Goal: Task Accomplishment & Management: Manage account settings

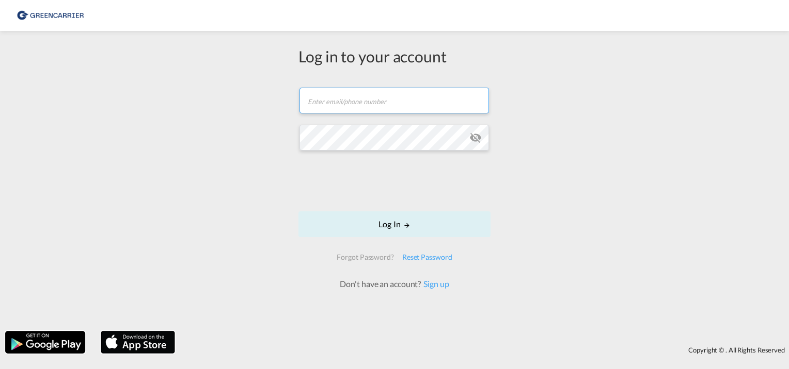
click at [376, 105] on input "text" at bounding box center [393, 101] width 189 height 26
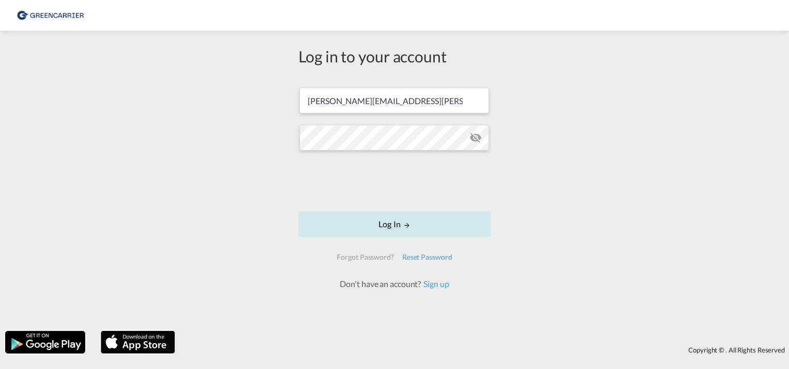
click at [404, 222] on md-icon "LOGIN" at bounding box center [406, 225] width 7 height 7
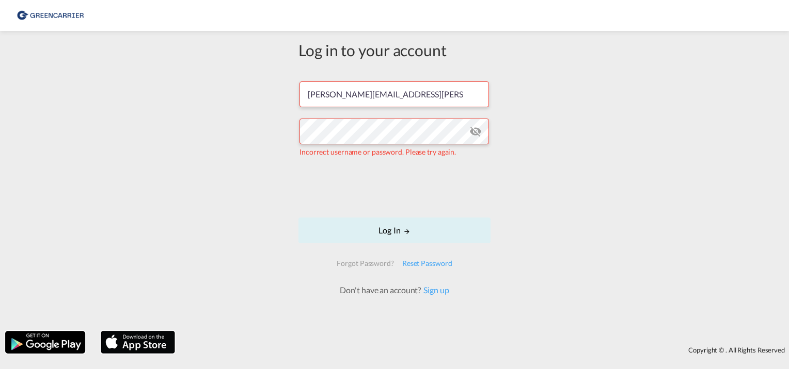
click at [475, 131] on md-icon "icon-eye-off" at bounding box center [475, 131] width 12 height 12
click at [259, 132] on div "Log in to your account [PERSON_NAME][EMAIL_ADDRESS][PERSON_NAME][DOMAIN_NAME] I…" at bounding box center [394, 181] width 789 height 290
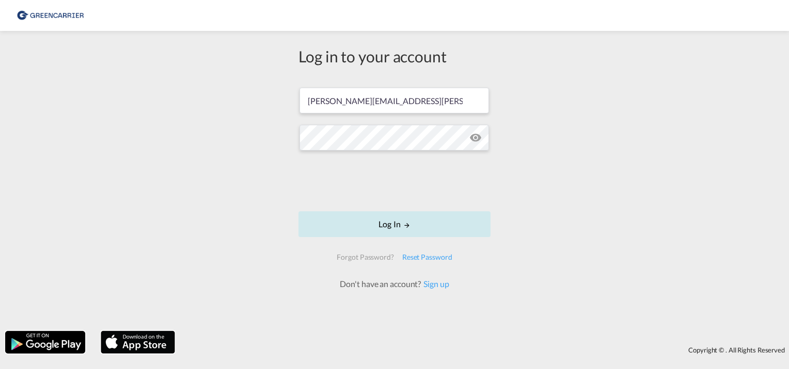
click at [409, 223] on md-icon "LOGIN" at bounding box center [406, 225] width 7 height 7
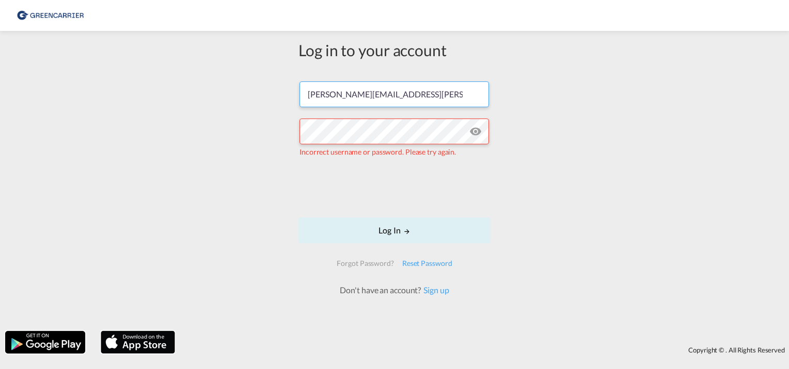
drag, startPoint x: 430, startPoint y: 94, endPoint x: 256, endPoint y: 88, distance: 173.5
click at [256, 88] on div "Log in to your account [PERSON_NAME][EMAIL_ADDRESS][PERSON_NAME][DOMAIN_NAME] I…" at bounding box center [394, 181] width 789 height 290
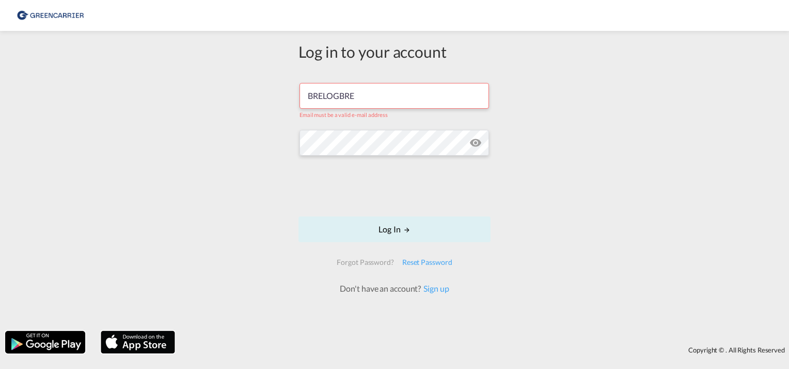
type input "BRELOGBRE"
click at [411, 226] on button "Log In" at bounding box center [394, 230] width 192 height 26
click at [369, 101] on input "BRELOGBRE" at bounding box center [393, 96] width 189 height 26
drag, startPoint x: 357, startPoint y: 97, endPoint x: 259, endPoint y: 91, distance: 98.2
click at [259, 94] on div "Log in to your account BRELOGBRE Email must be a valid e-mail address Log In Fo…" at bounding box center [394, 181] width 789 height 290
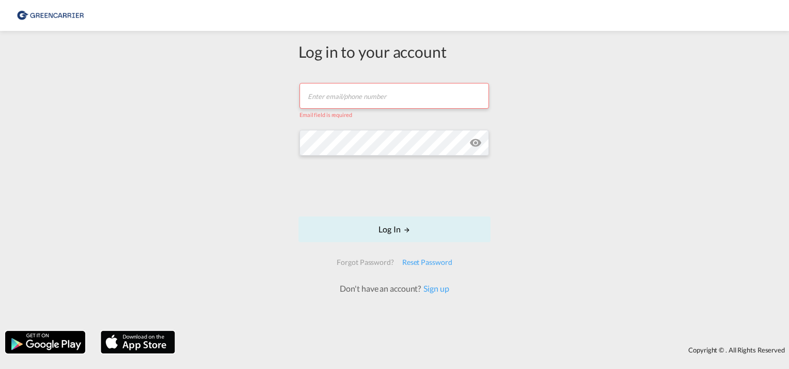
paste input "BRELOGBRE"
click at [272, 141] on div "Log in to your account BRELOGBRE Email must be a valid e-mail address Log In Fo…" at bounding box center [394, 181] width 789 height 290
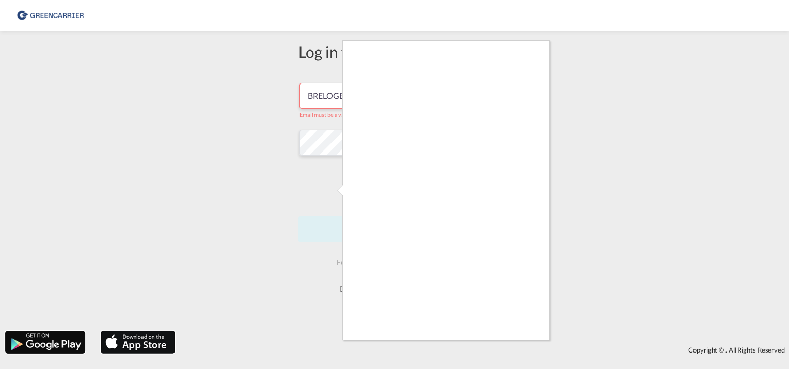
click at [329, 99] on div at bounding box center [394, 184] width 789 height 369
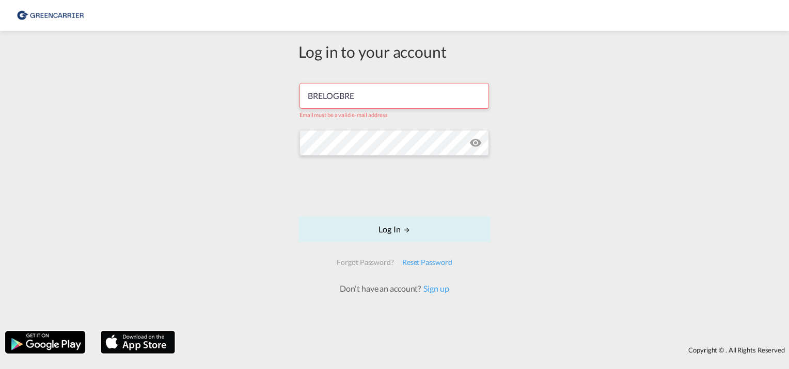
drag, startPoint x: 357, startPoint y: 97, endPoint x: 287, endPoint y: 89, distance: 70.1
click at [287, 89] on div "Log in to your account BRELOGBRE Email must be a valid e-mail address Log In Fo…" at bounding box center [394, 181] width 789 height 290
type input "[PERSON_NAME][EMAIL_ADDRESS][PERSON_NAME][DOMAIN_NAME]"
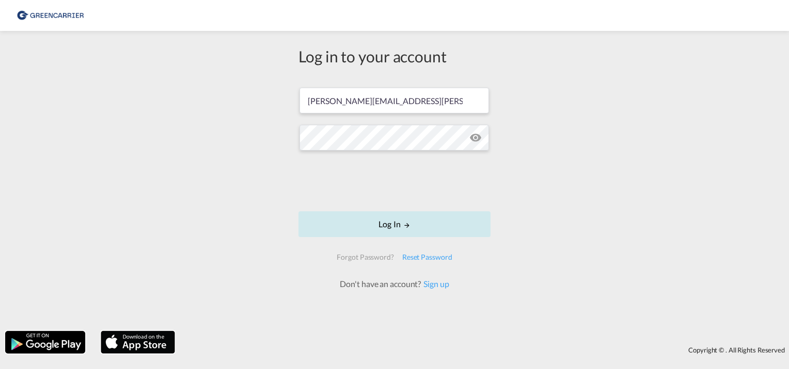
click at [414, 230] on button "Log In" at bounding box center [394, 225] width 192 height 26
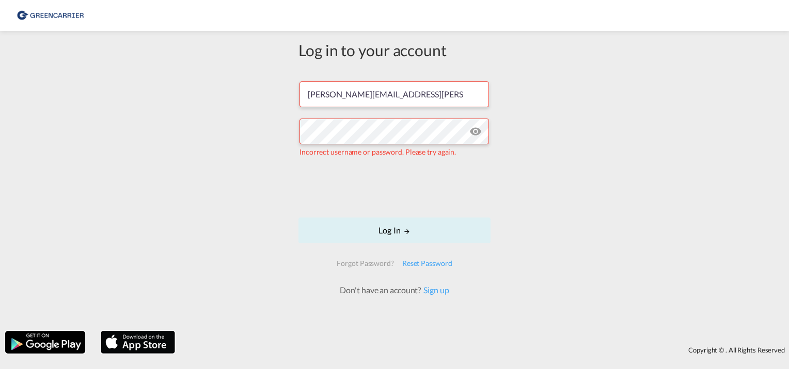
click at [473, 128] on md-icon "icon-eye-off" at bounding box center [475, 131] width 12 height 12
click at [437, 264] on div "Reset Password" at bounding box center [427, 263] width 58 height 19
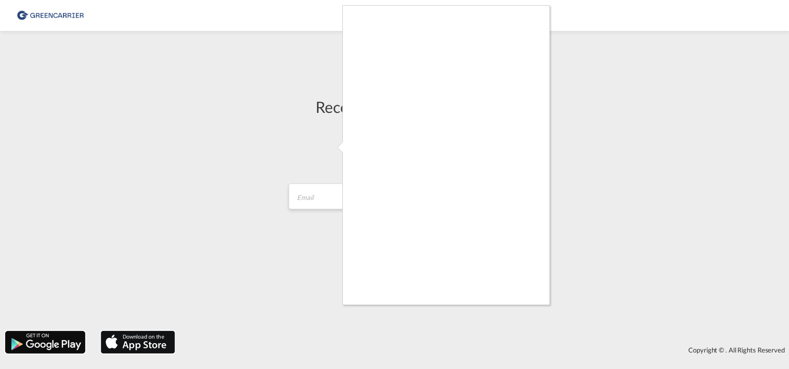
click at [339, 201] on div at bounding box center [394, 184] width 789 height 369
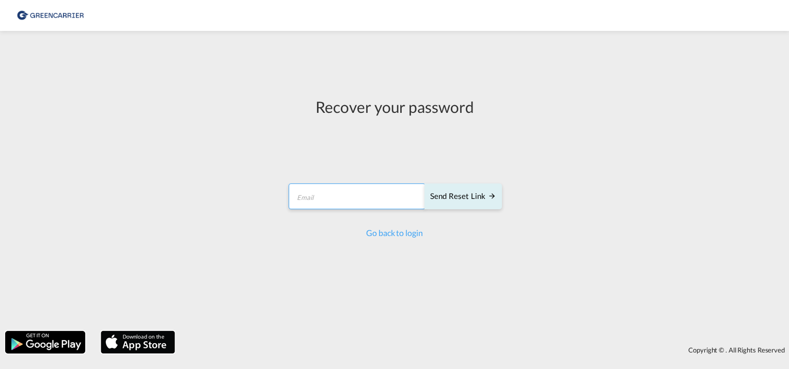
click at [333, 202] on input "email" at bounding box center [356, 197] width 137 height 26
type input "[PERSON_NAME][EMAIL_ADDRESS][PERSON_NAME][DOMAIN_NAME]"
click at [475, 200] on div "Send reset link" at bounding box center [463, 197] width 66 height 12
